Goal: Transaction & Acquisition: Obtain resource

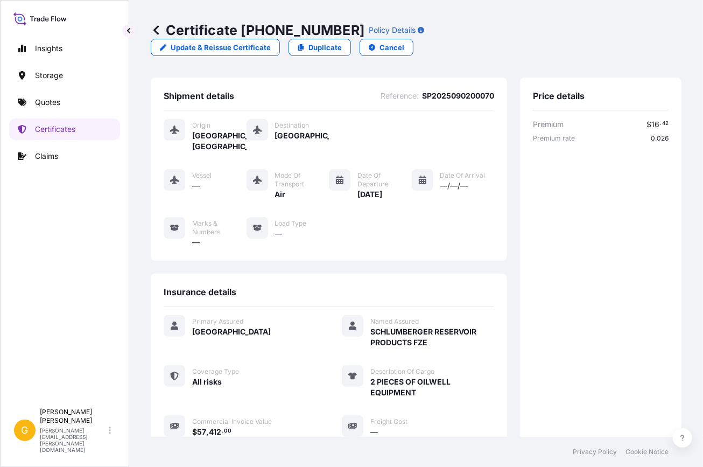
scroll to position [215, 0]
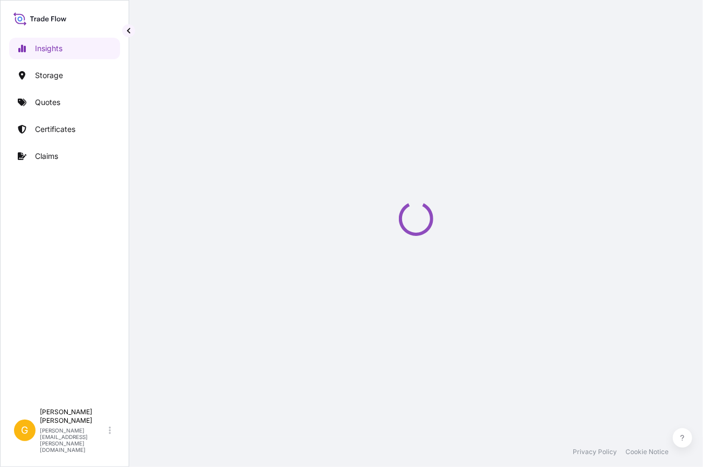
select select "2025"
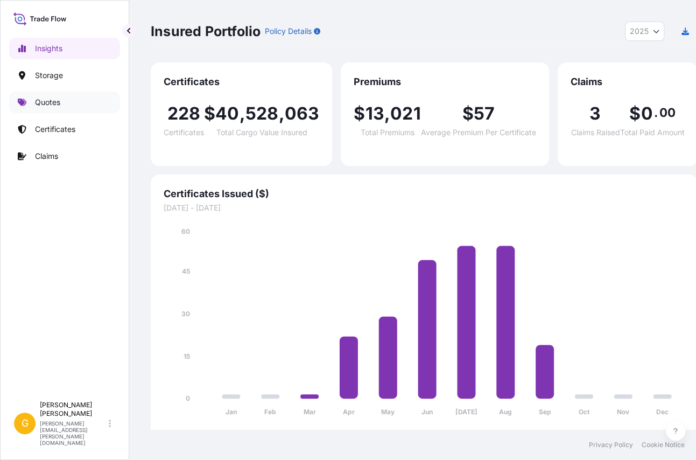
click at [62, 97] on link "Quotes" at bounding box center [64, 103] width 111 height 22
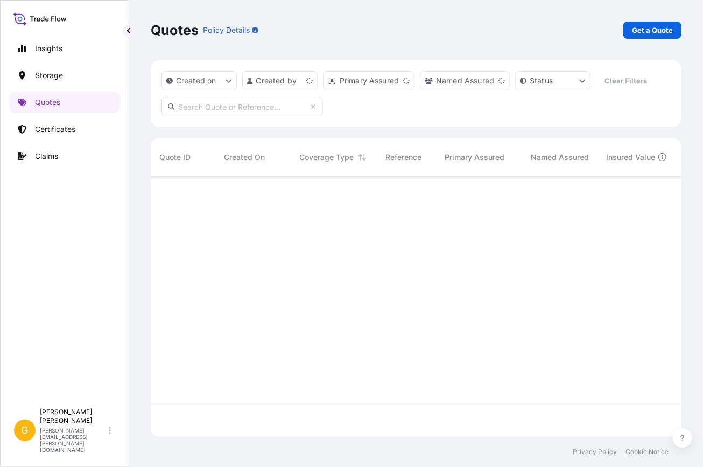
scroll to position [258, 523]
click at [646, 30] on p "Get a Quote" at bounding box center [652, 30] width 41 height 11
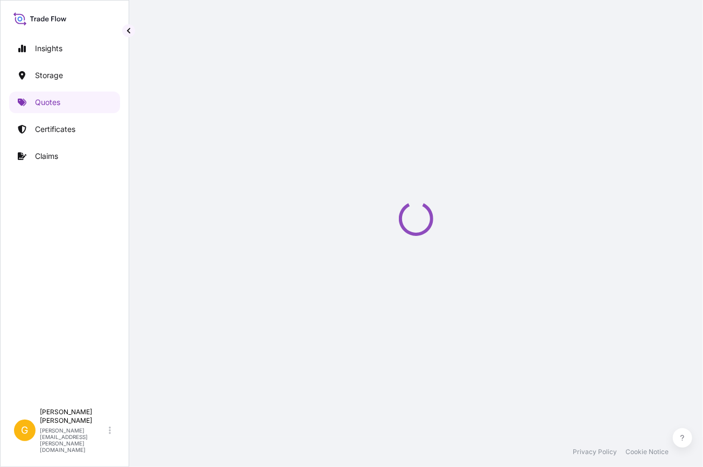
select select "Water"
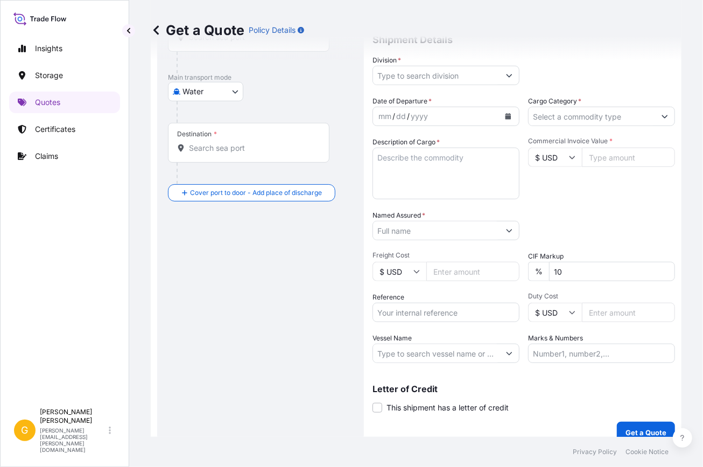
scroll to position [140, 0]
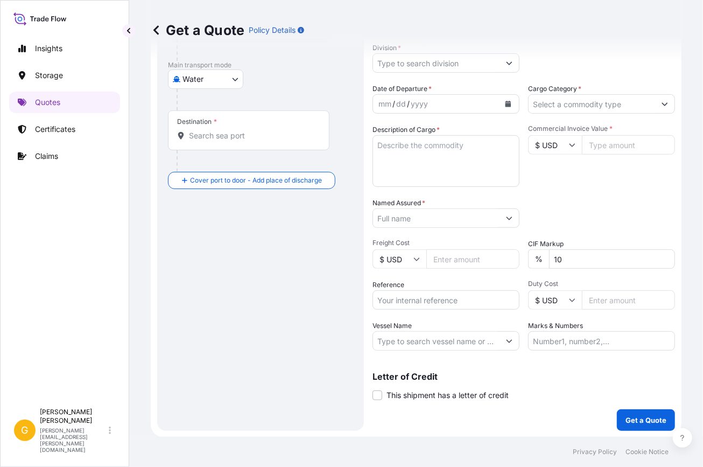
click at [561, 256] on input "10" at bounding box center [612, 258] width 126 height 19
click at [562, 255] on input "10" at bounding box center [612, 258] width 126 height 19
click at [568, 256] on input "10" at bounding box center [612, 258] width 126 height 19
